Goal: Task Accomplishment & Management: Use online tool/utility

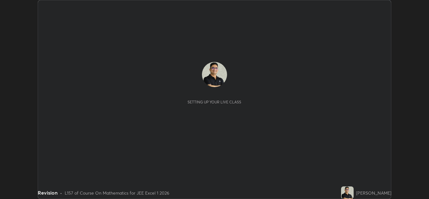
scroll to position [199, 429]
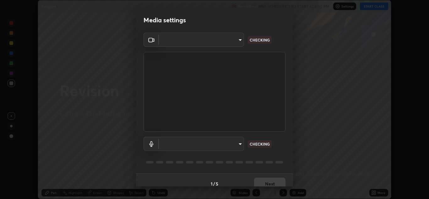
click at [240, 147] on body "Erase all Revision Recording WAS SCHEDULED TO START AT 6:30 PM Settings START C…" at bounding box center [214, 99] width 429 height 199
type input "1e49b53be58bf3658c32ba4c8e2538d2601885ca91182b01ba969948c87b8f29"
type input "communications"
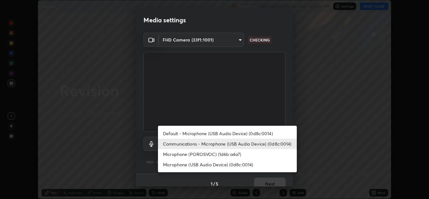
click at [286, 145] on li "Communications - Microphone (USB Audio Device) (0d8c:0014)" at bounding box center [227, 143] width 139 height 10
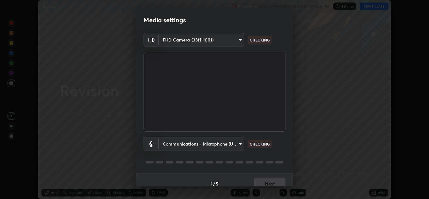
scroll to position [7, 0]
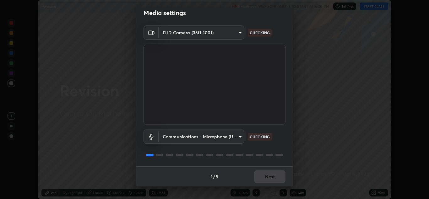
click at [281, 149] on div "Communications - Microphone (USB Audio Device) (0d8c:0014) communications CHECK…" at bounding box center [215, 145] width 142 height 42
click at [280, 149] on div "Communications - Microphone (USB Audio Device) (0d8c:0014) communications CHECK…" at bounding box center [215, 145] width 142 height 42
click at [269, 180] on button "Next" at bounding box center [269, 176] width 31 height 13
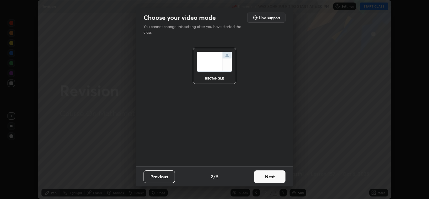
scroll to position [0, 0]
click at [269, 177] on button "Next" at bounding box center [269, 176] width 31 height 13
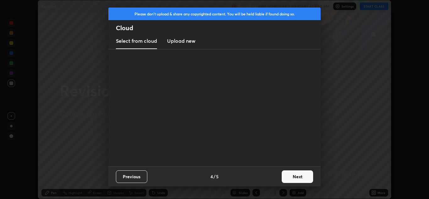
click at [274, 177] on div "Previous 4 / 5 Next" at bounding box center [214, 176] width 212 height 20
click at [282, 176] on button "Next" at bounding box center [297, 176] width 31 height 13
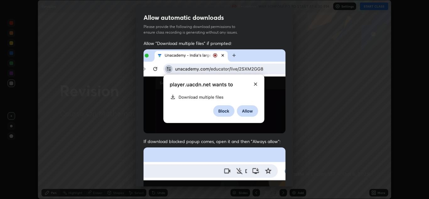
click at [291, 174] on div "Allow "Download multiple files" if prompted: If download blocked popup comes, o…" at bounding box center [214, 172] width 157 height 264
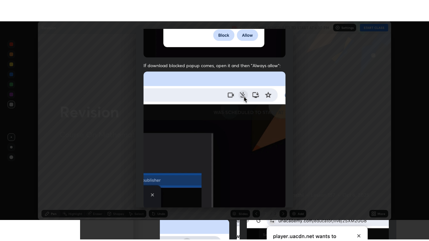
scroll to position [136, 0]
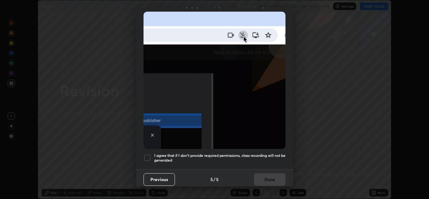
click at [149, 154] on div at bounding box center [148, 158] width 8 height 8
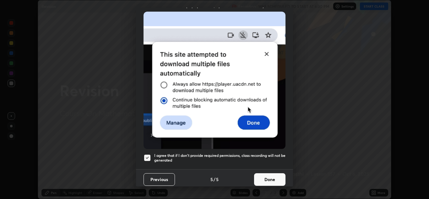
click at [258, 174] on button "Done" at bounding box center [269, 179] width 31 height 13
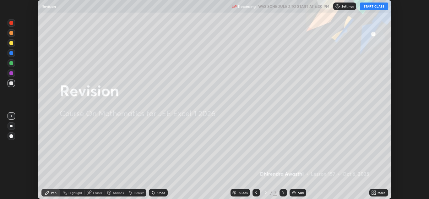
click at [371, 9] on button "START CLASS" at bounding box center [374, 7] width 28 height 8
click at [373, 191] on icon at bounding box center [373, 192] width 2 height 2
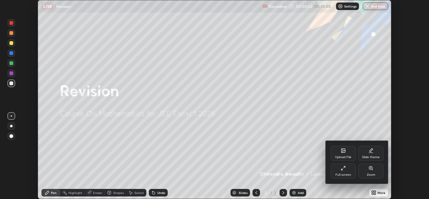
click at [348, 172] on div "Full screen" at bounding box center [343, 170] width 25 height 15
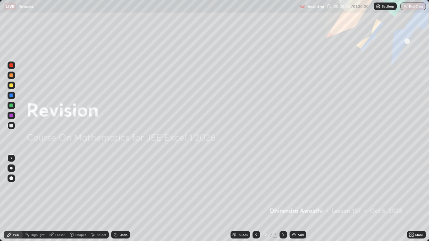
scroll to position [241, 429]
click at [297, 198] on div "Add" at bounding box center [298, 235] width 17 height 8
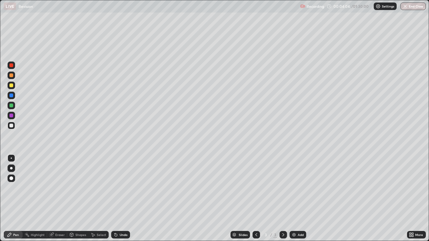
click at [123, 198] on div "Undo" at bounding box center [120, 235] width 19 height 8
